Goal: Task Accomplishment & Management: Use online tool/utility

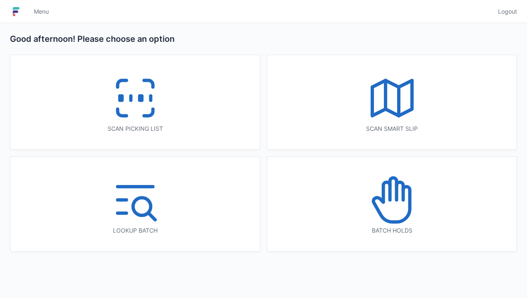
click at [136, 108] on icon at bounding box center [135, 98] width 53 height 53
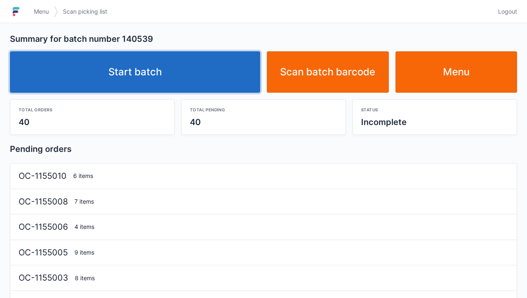
click at [123, 66] on link "Start batch" at bounding box center [135, 71] width 250 height 41
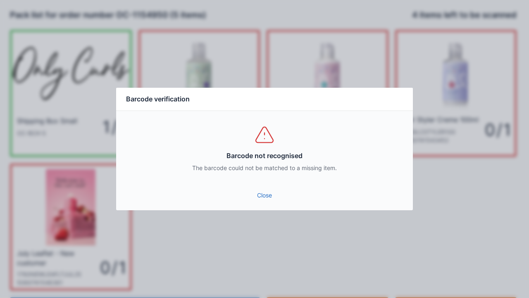
click at [267, 188] on link "Close" at bounding box center [265, 195] width 284 height 15
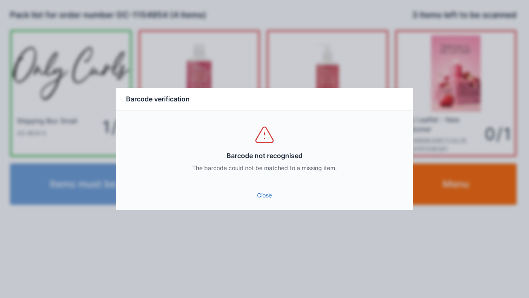
click at [273, 196] on link "Close" at bounding box center [265, 195] width 284 height 15
click at [260, 194] on link "Close" at bounding box center [265, 195] width 284 height 15
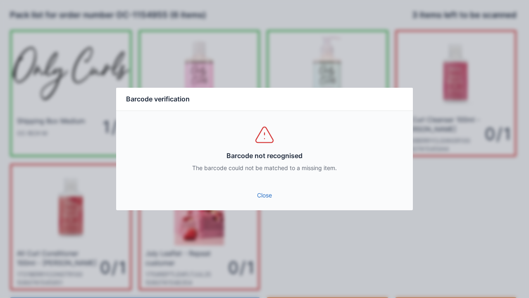
click at [256, 189] on link "Close" at bounding box center [265, 195] width 284 height 15
click at [249, 196] on link "Close" at bounding box center [265, 195] width 284 height 15
click at [256, 198] on link "Close" at bounding box center [265, 195] width 284 height 15
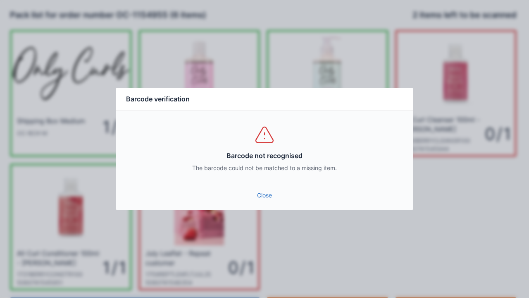
click at [259, 194] on link "Close" at bounding box center [265, 195] width 284 height 15
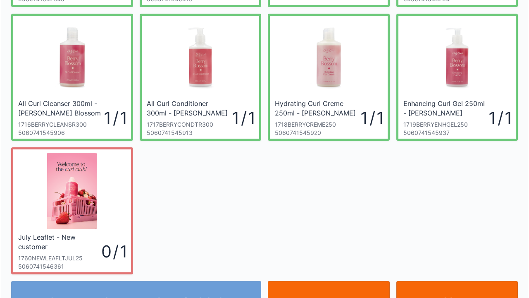
scroll to position [151, 0]
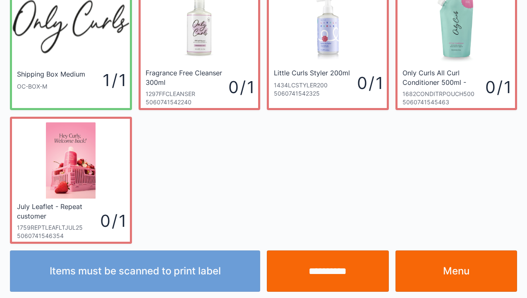
scroll to position [48, 0]
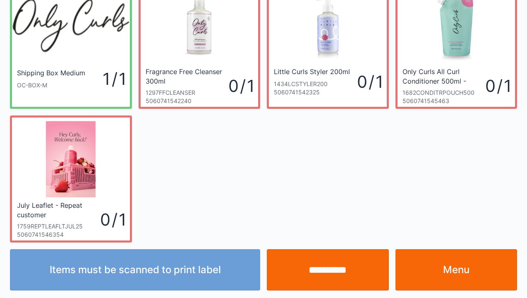
click at [462, 276] on link "Menu" at bounding box center [456, 269] width 122 height 41
